Goal: Task Accomplishment & Management: Use online tool/utility

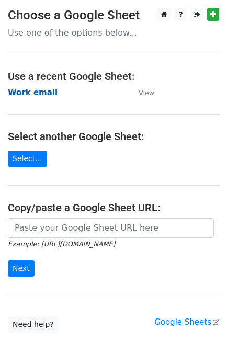
click at [34, 91] on strong "Work email" at bounding box center [33, 92] width 50 height 9
click at [35, 92] on strong "Work email" at bounding box center [33, 92] width 50 height 9
click at [33, 91] on strong "Work email" at bounding box center [33, 92] width 50 height 9
click at [43, 95] on strong "Work email" at bounding box center [33, 92] width 50 height 9
click at [39, 93] on strong "Work email" at bounding box center [33, 92] width 50 height 9
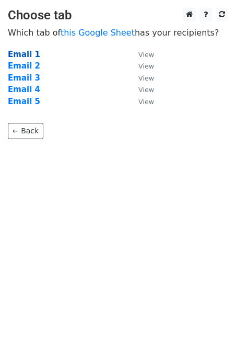
click at [26, 51] on strong "Email 1" at bounding box center [24, 54] width 32 height 9
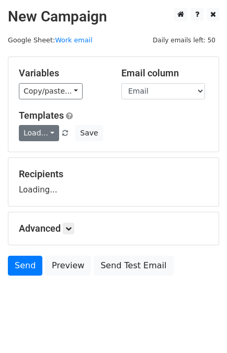
click at [22, 136] on link "Load..." at bounding box center [39, 133] width 40 height 16
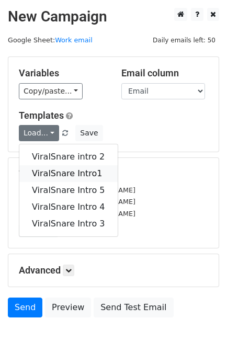
click at [55, 166] on link "ViralSnare Intro1" at bounding box center [68, 173] width 98 height 17
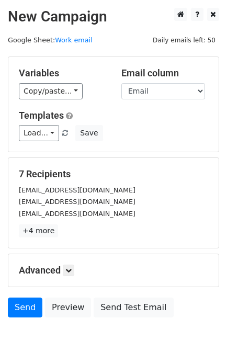
click at [113, 196] on div "[EMAIL_ADDRESS][DOMAIN_NAME]" at bounding box center [113, 201] width 205 height 12
click at [36, 130] on link "Load..." at bounding box center [39, 133] width 40 height 16
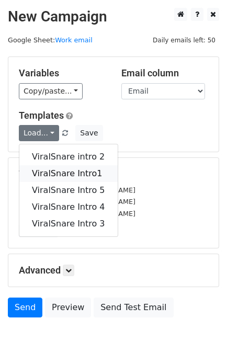
click at [57, 171] on link "ViralSnare Intro1" at bounding box center [68, 173] width 98 height 17
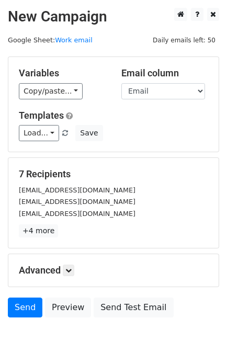
click at [86, 198] on small "[EMAIL_ADDRESS][DOMAIN_NAME]" at bounding box center [77, 202] width 117 height 8
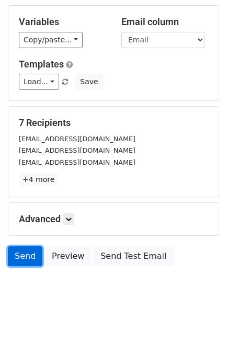
click at [28, 250] on link "Send" at bounding box center [25, 256] width 34 height 20
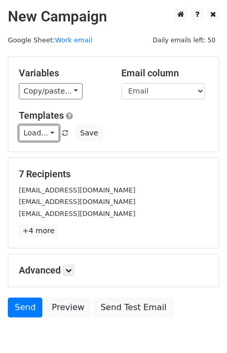
click at [44, 131] on link "Load..." at bounding box center [39, 133] width 40 height 16
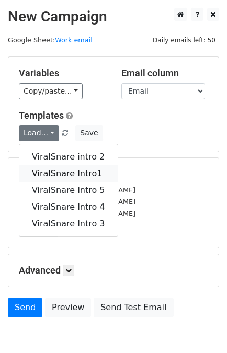
click at [66, 172] on link "ViralSnare Intro1" at bounding box center [68, 173] width 98 height 17
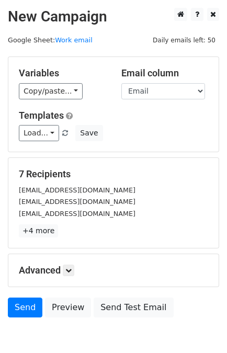
scroll to position [51, 0]
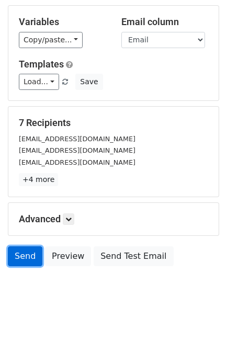
click at [25, 251] on link "Send" at bounding box center [25, 256] width 34 height 20
